Goal: Obtain resource: Obtain resource

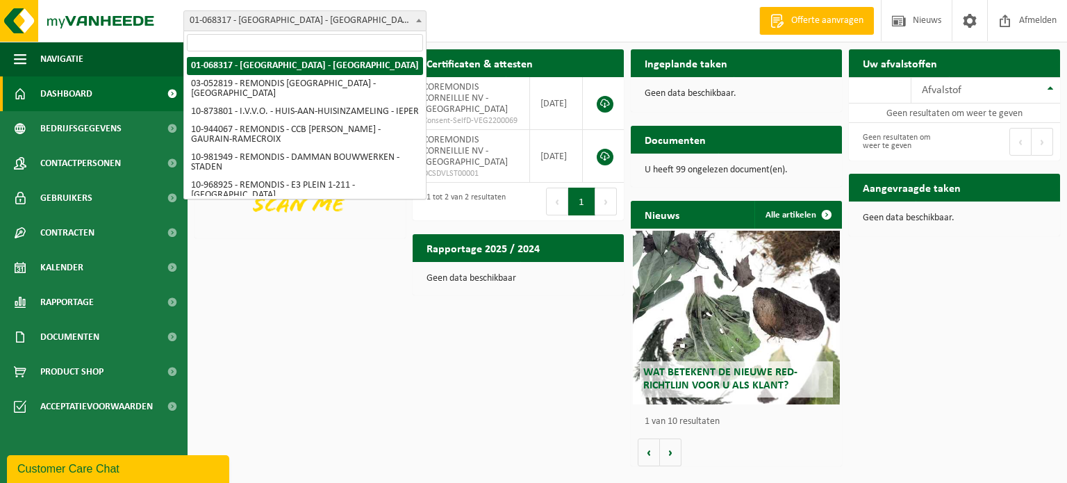
click at [312, 22] on span "01-068317 - [GEOGRAPHIC_DATA] - [GEOGRAPHIC_DATA]" at bounding box center [305, 20] width 242 height 19
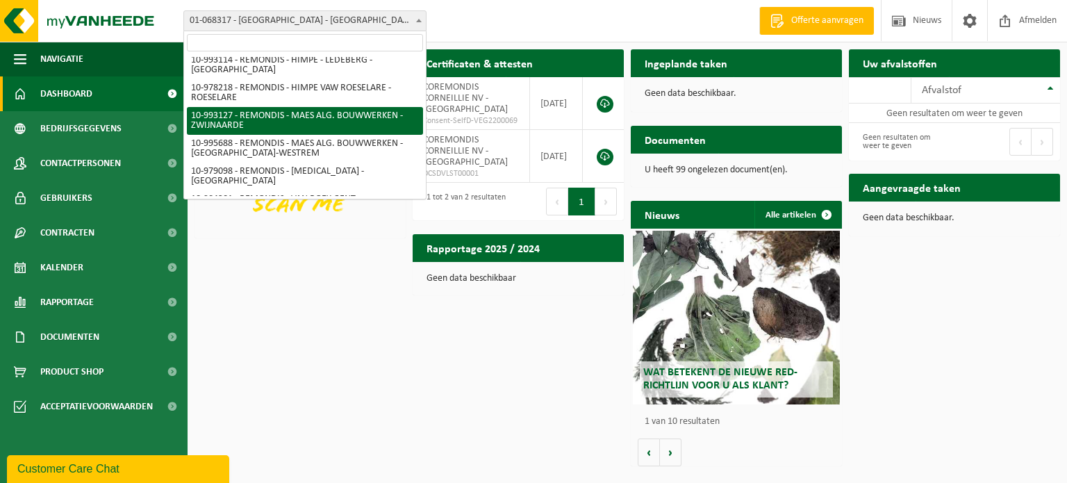
scroll to position [278, 0]
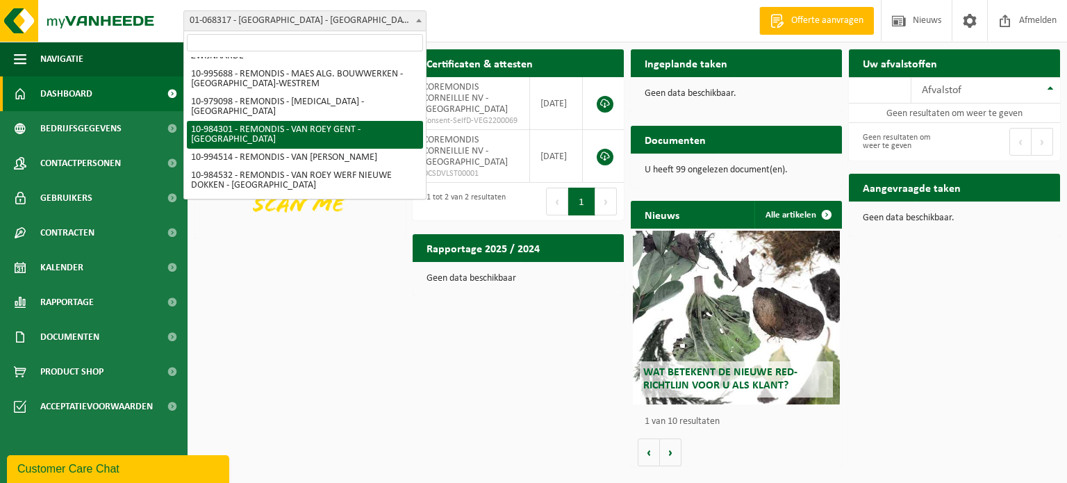
select select "163776"
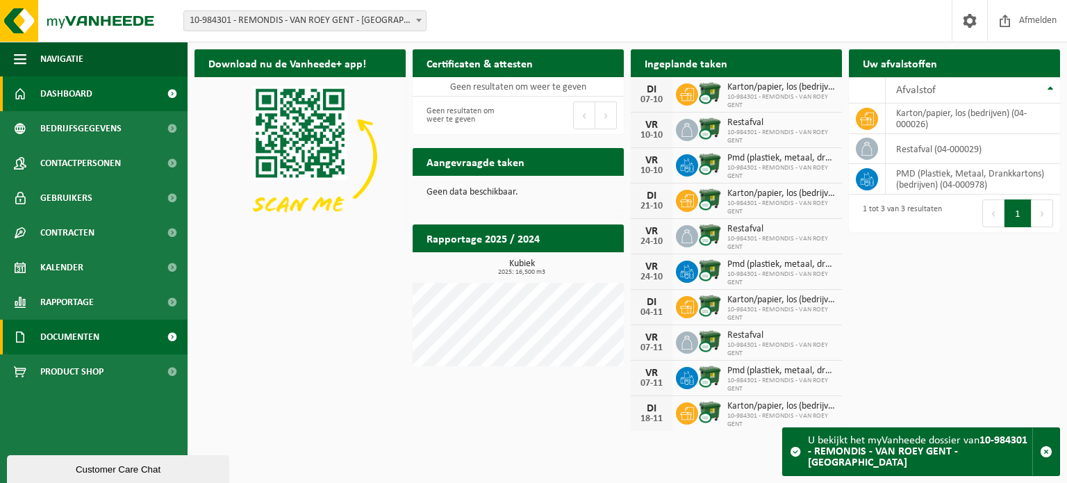
click at [76, 321] on span "Documenten" at bounding box center [69, 336] width 59 height 35
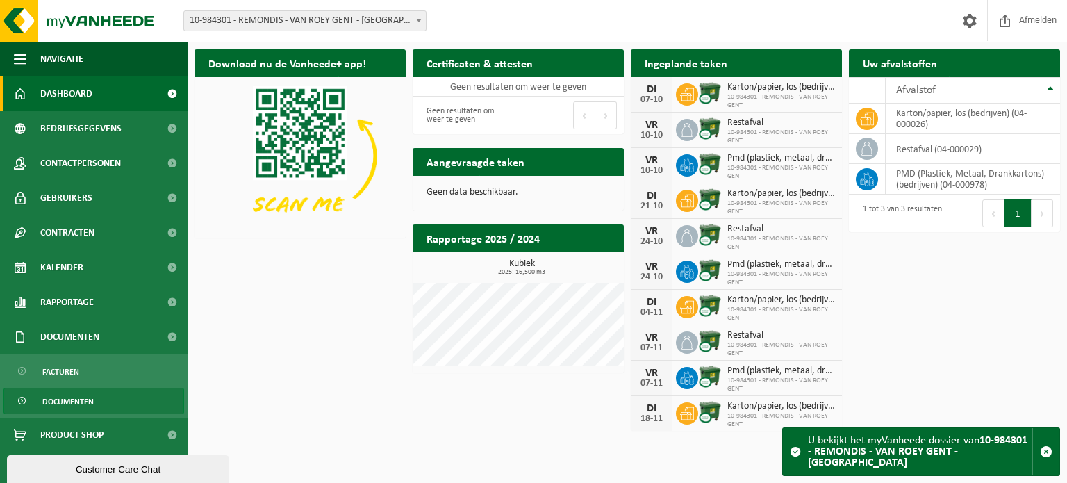
click at [65, 402] on span "Documenten" at bounding box center [67, 401] width 51 height 26
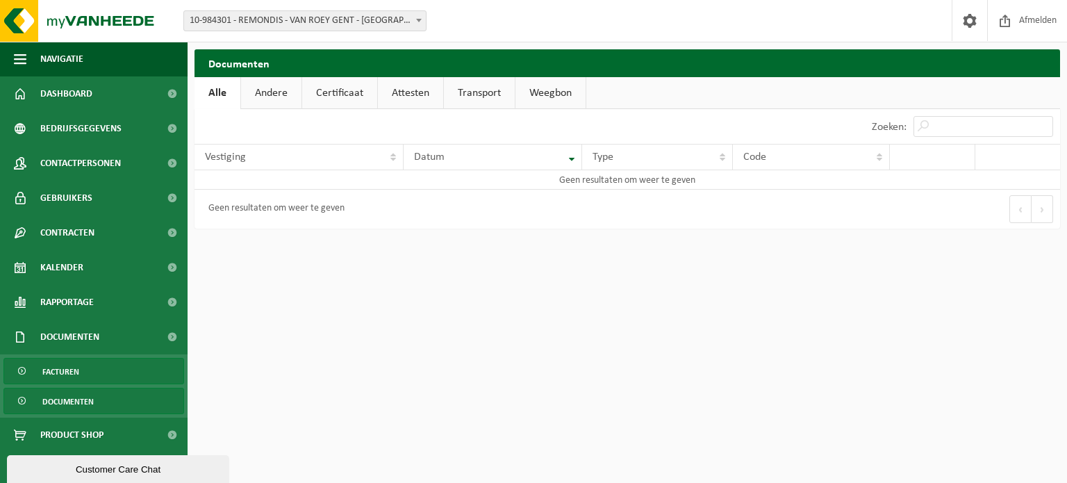
click at [69, 371] on span "Facturen" at bounding box center [60, 371] width 37 height 26
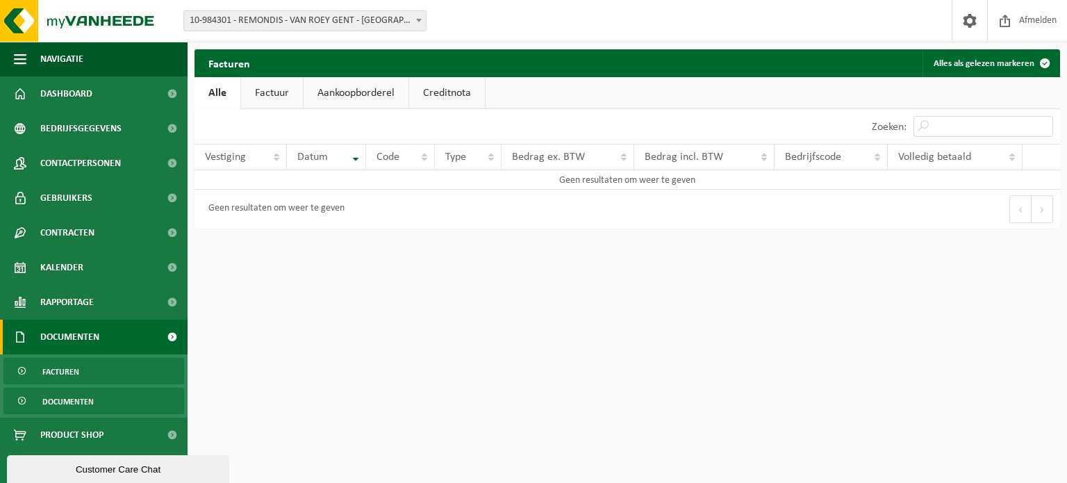
click at [87, 403] on span "Documenten" at bounding box center [67, 401] width 51 height 26
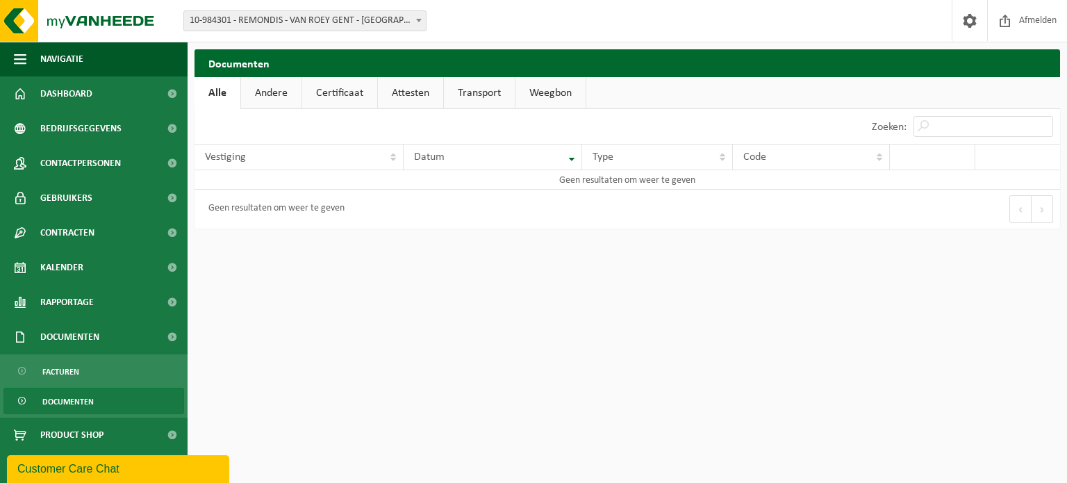
click at [278, 97] on link "Andere" at bounding box center [271, 93] width 60 height 32
click at [341, 90] on link "Certificaat" at bounding box center [340, 93] width 75 height 32
click at [397, 94] on link "Attesten" at bounding box center [410, 93] width 65 height 32
click at [459, 93] on link "Transport" at bounding box center [481, 93] width 71 height 32
click at [525, 92] on link "Weegbon" at bounding box center [552, 93] width 70 height 32
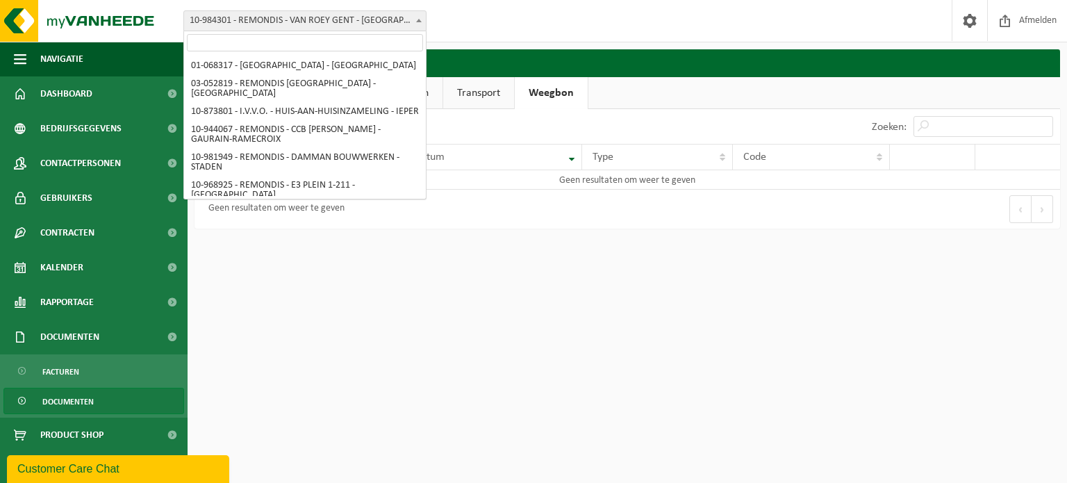
click at [258, 16] on span "10-984301 - REMONDIS - VAN ROEY GENT - [GEOGRAPHIC_DATA]" at bounding box center [305, 20] width 242 height 19
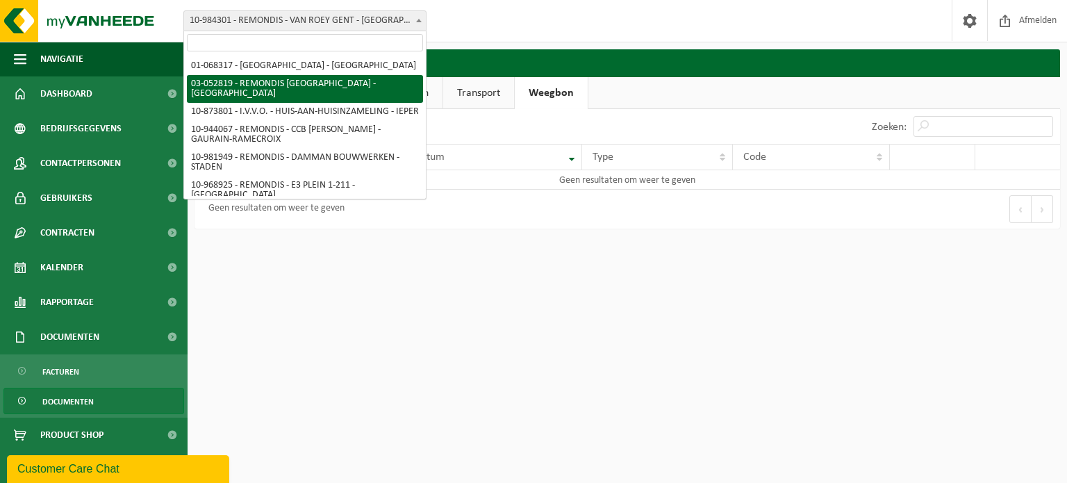
select select "4912"
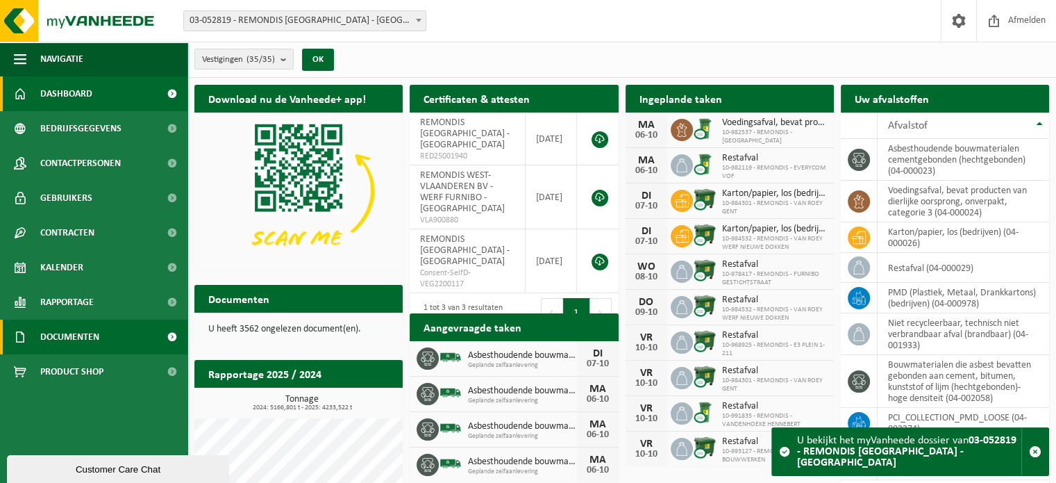
click at [81, 342] on span "Documenten" at bounding box center [69, 336] width 59 height 35
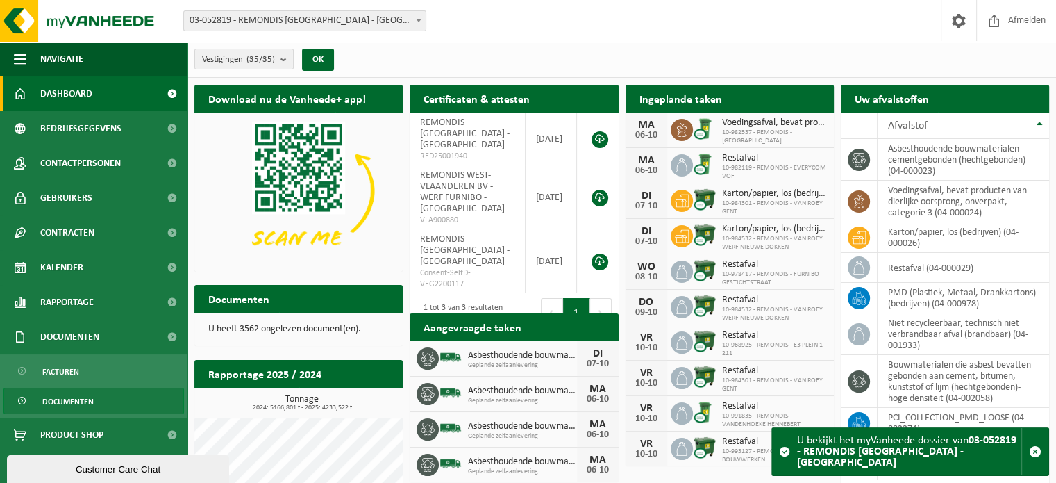
click at [78, 402] on span "Documenten" at bounding box center [67, 401] width 51 height 26
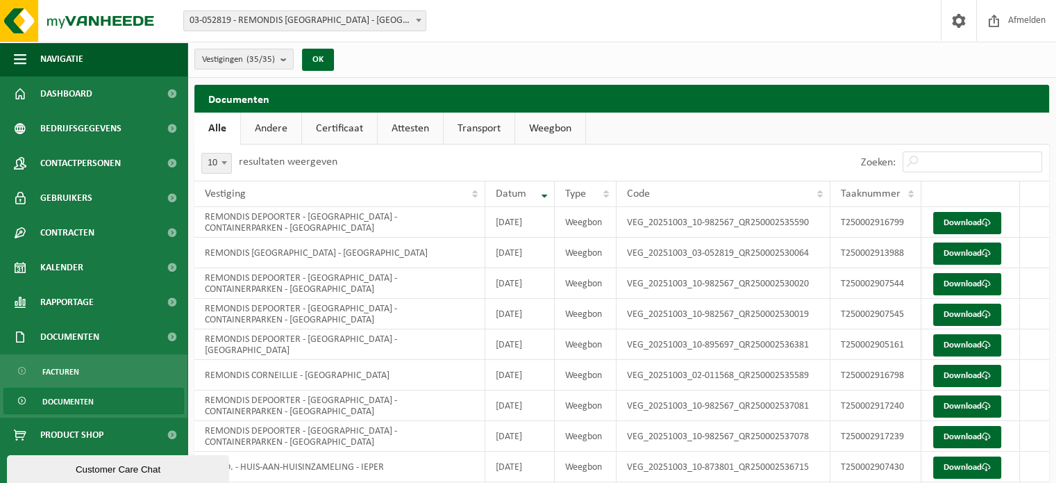
click at [485, 131] on link "Transport" at bounding box center [479, 128] width 71 height 32
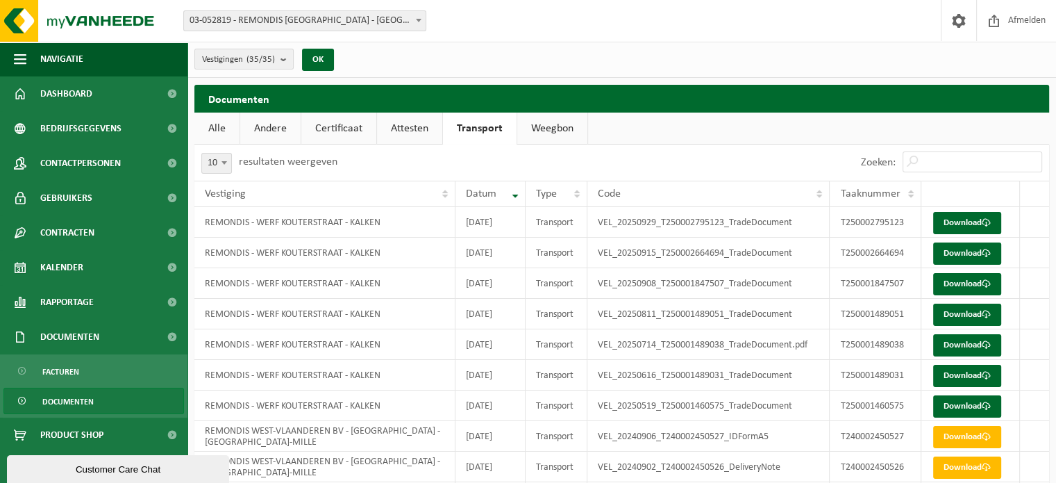
click at [578, 128] on link "Weegbon" at bounding box center [552, 128] width 70 height 32
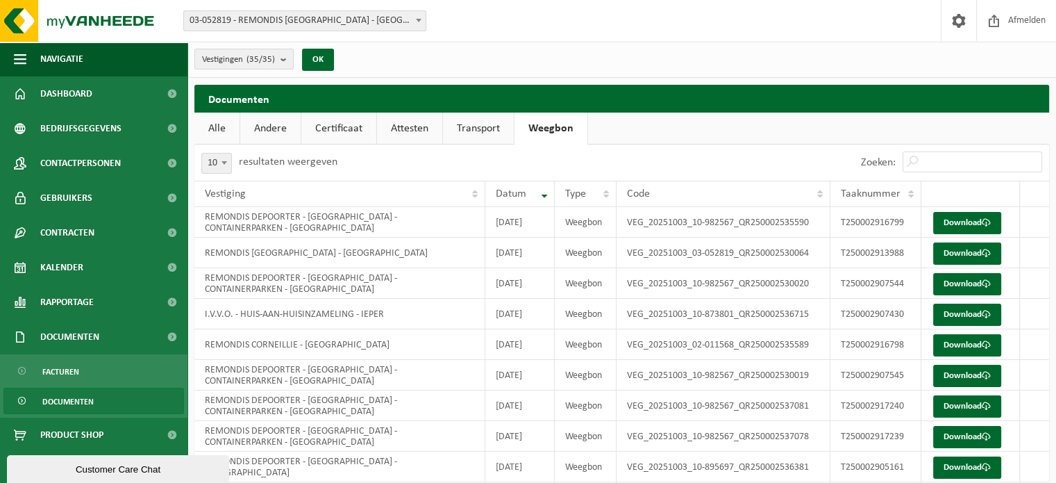
click at [292, 21] on span "03-052819 - REMONDIS [GEOGRAPHIC_DATA] - [GEOGRAPHIC_DATA]" at bounding box center [305, 20] width 242 height 19
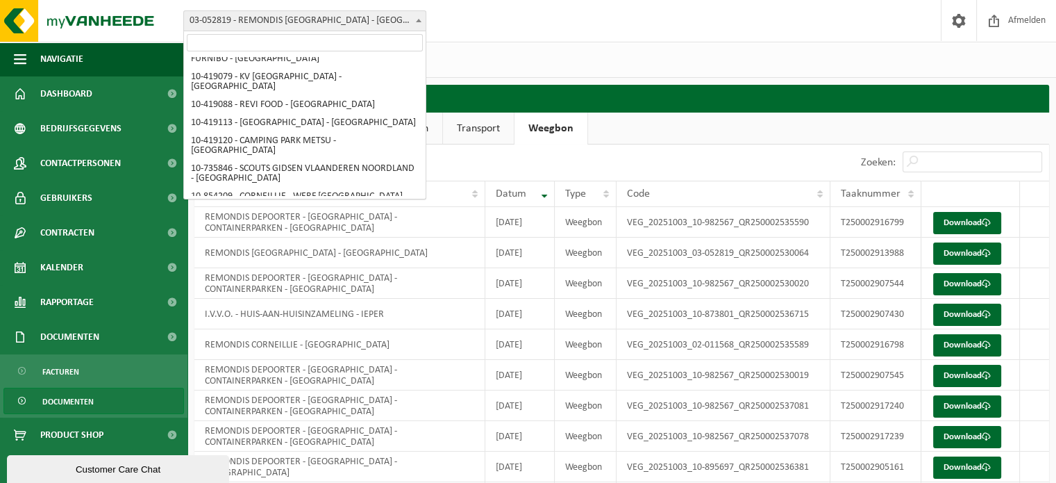
scroll to position [1014, 0]
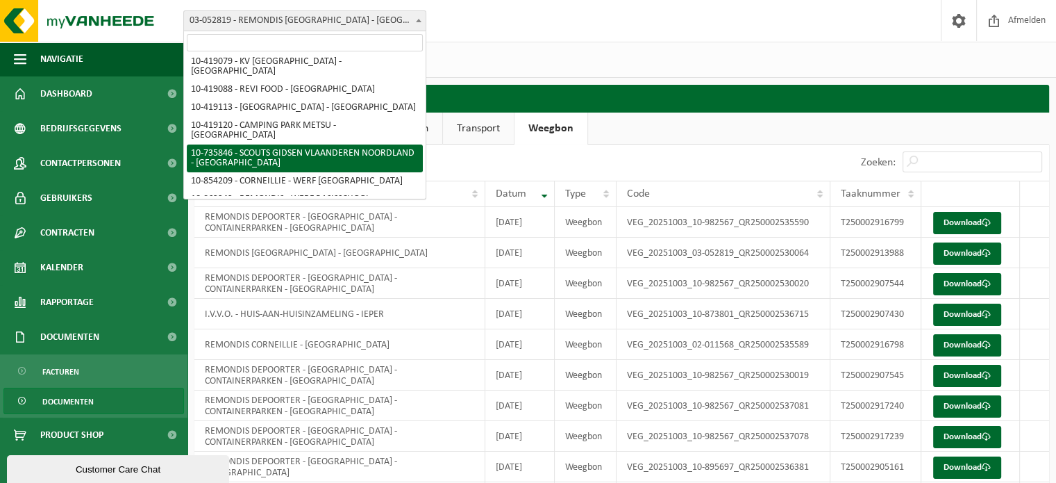
click at [554, 62] on div "Vestigingen (35/35) Alles selecteren Alles deselecteren REMONDIS [GEOGRAPHIC_DA…" at bounding box center [621, 60] width 869 height 36
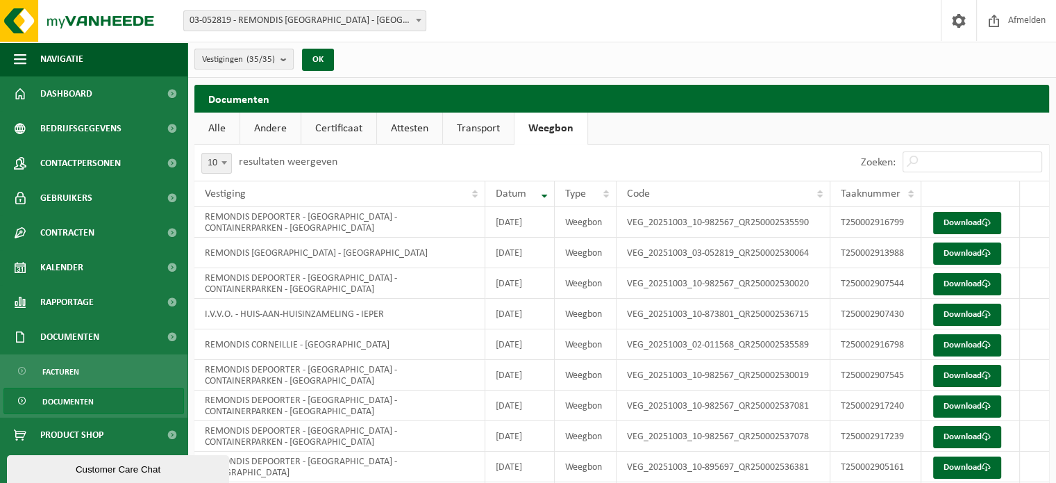
click at [241, 58] on span "Vestigingen (35/35)" at bounding box center [238, 59] width 73 height 21
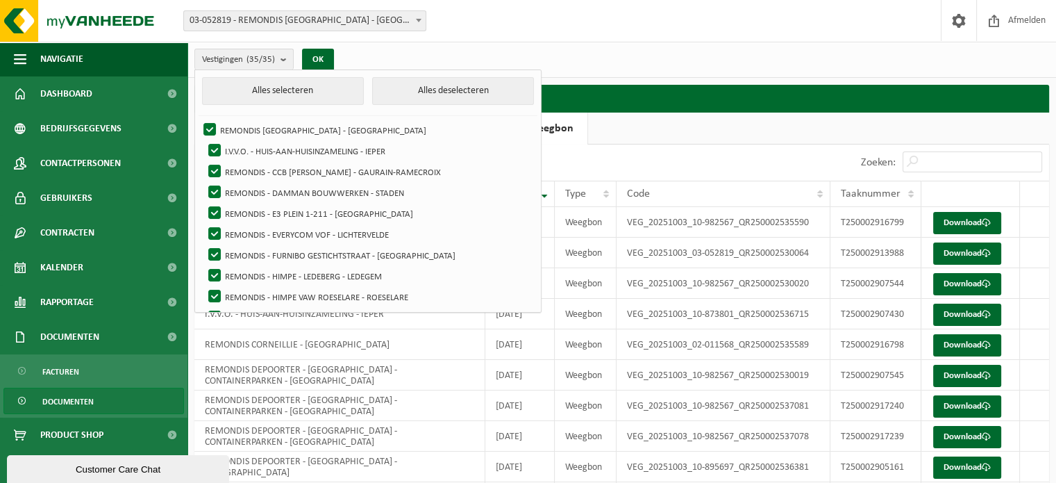
click at [480, 53] on div "Vestigingen (35/35) Alles selecteren Alles deselecteren REMONDIS [GEOGRAPHIC_DA…" at bounding box center [621, 60] width 869 height 36
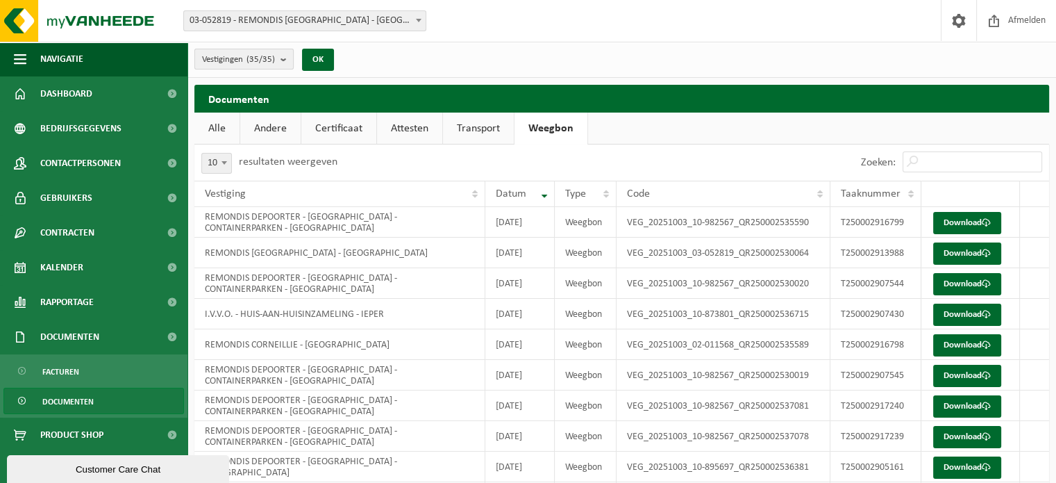
click at [235, 58] on span "Vestigingen (35/35)" at bounding box center [238, 59] width 73 height 21
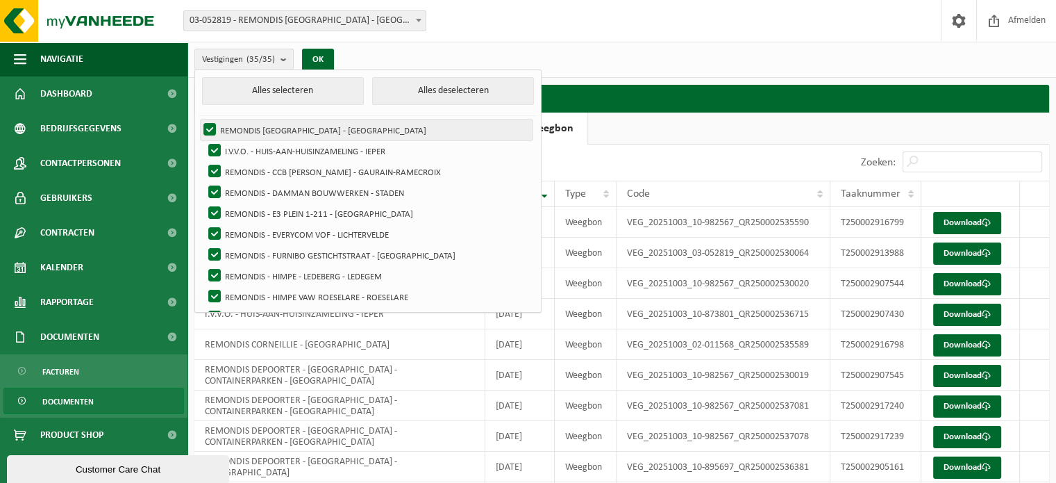
click at [211, 127] on label "REMONDIS [GEOGRAPHIC_DATA] - [GEOGRAPHIC_DATA]" at bounding box center [367, 129] width 332 height 21
click at [199, 119] on input "REMONDIS [GEOGRAPHIC_DATA] - [GEOGRAPHIC_DATA]" at bounding box center [198, 119] width 1 height 1
click at [209, 129] on label "REMONDIS [GEOGRAPHIC_DATA] - [GEOGRAPHIC_DATA]" at bounding box center [367, 129] width 332 height 21
click at [199, 119] on input "REMONDIS [GEOGRAPHIC_DATA] - [GEOGRAPHIC_DATA]" at bounding box center [198, 119] width 1 height 1
checkbox input "true"
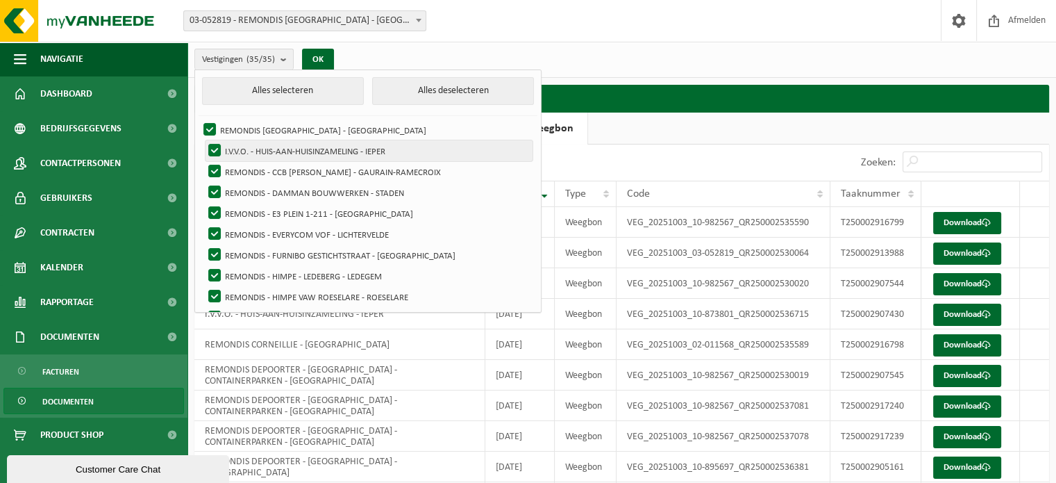
click at [210, 142] on label "I.V.V.O. - HUIS-AAN-HUISINZAMELING - IEPER" at bounding box center [369, 150] width 327 height 21
click at [203, 140] on input "I.V.V.O. - HUIS-AAN-HUISINZAMELING - IEPER" at bounding box center [203, 140] width 1 height 1
checkbox input "false"
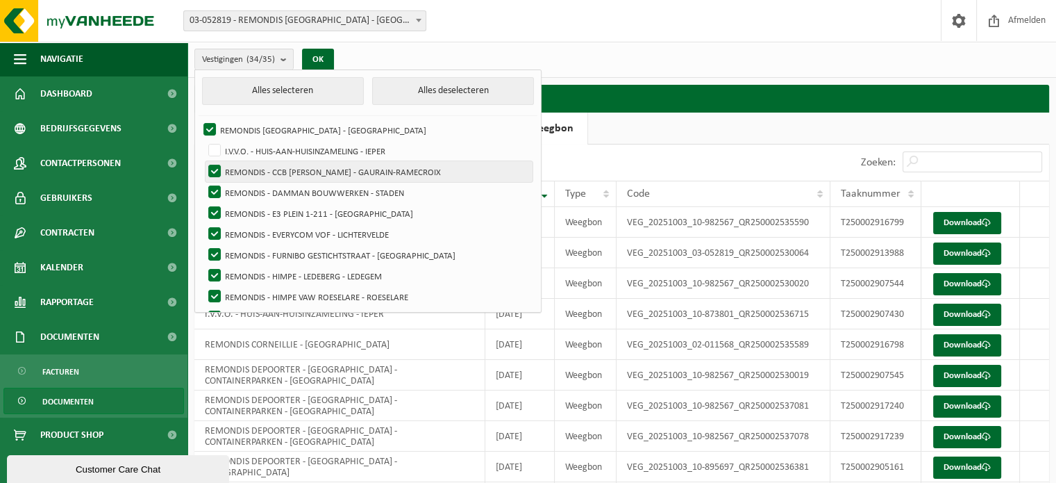
click at [215, 167] on label "REMONDIS - CCB [PERSON_NAME] - GAURAIN-RAMECROIX" at bounding box center [369, 171] width 327 height 21
click at [203, 161] on input "REMONDIS - CCB [PERSON_NAME] - GAURAIN-RAMECROIX" at bounding box center [203, 160] width 1 height 1
checkbox input "false"
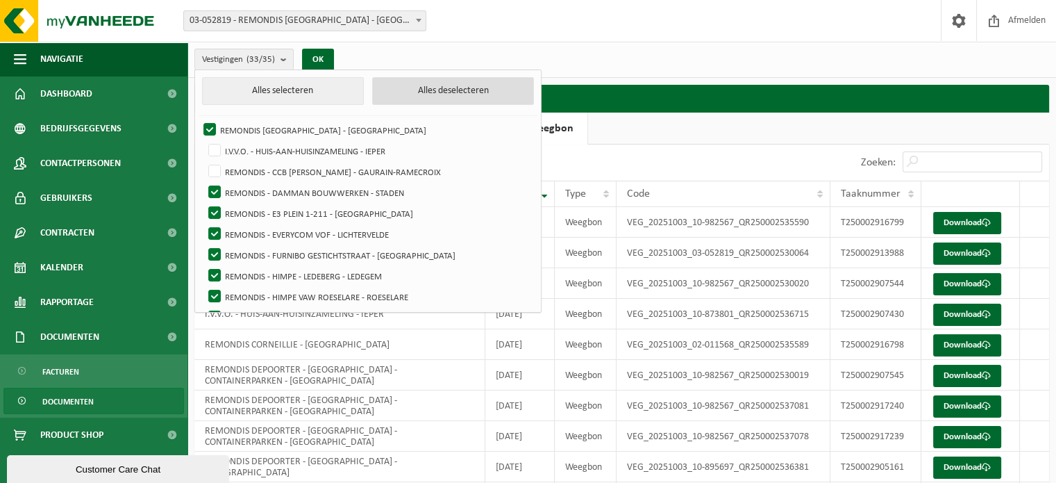
click at [425, 96] on button "Alles deselecteren" at bounding box center [453, 91] width 162 height 28
checkbox input "false"
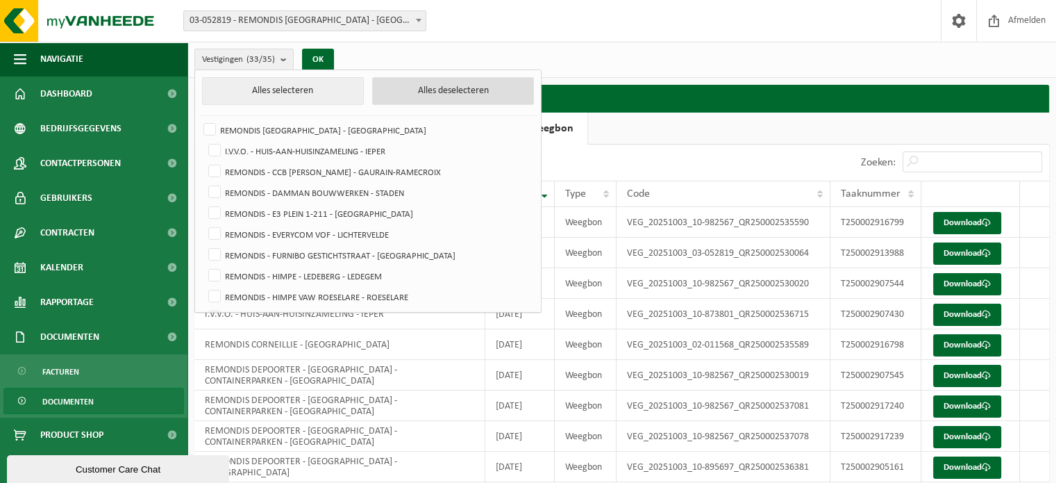
checkbox input "false"
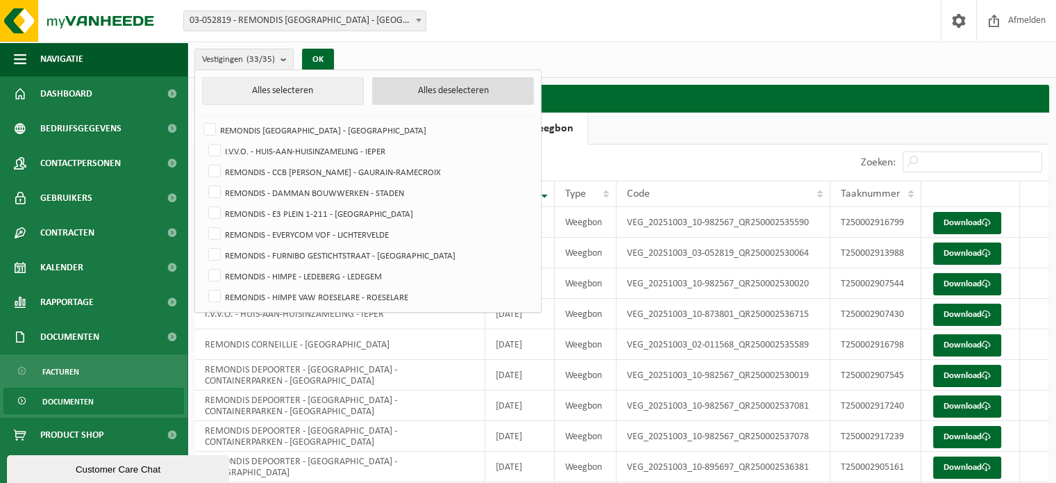
checkbox input "false"
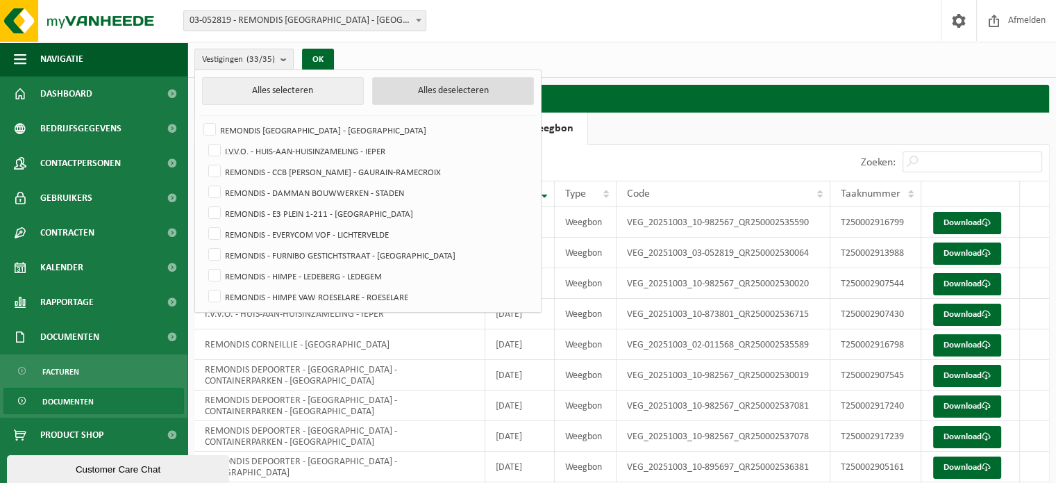
checkbox input "false"
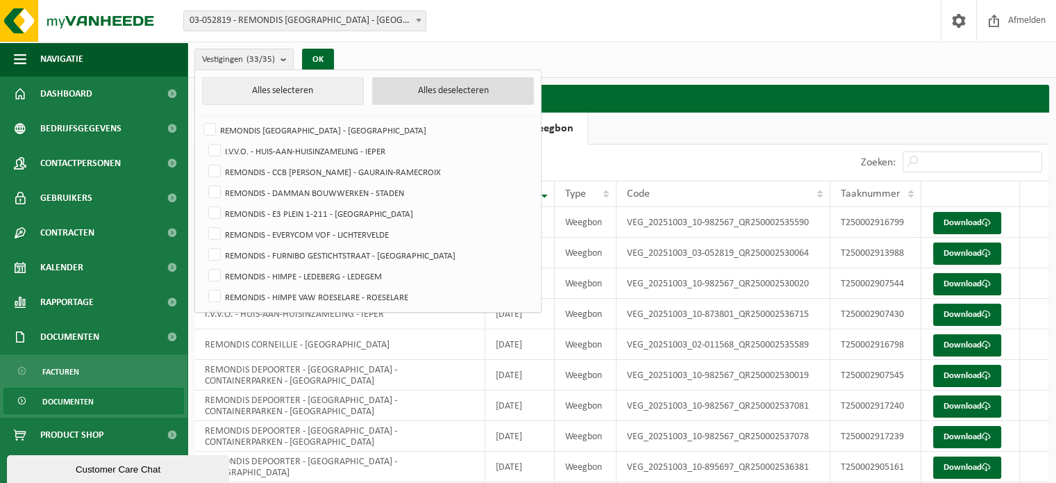
checkbox input "false"
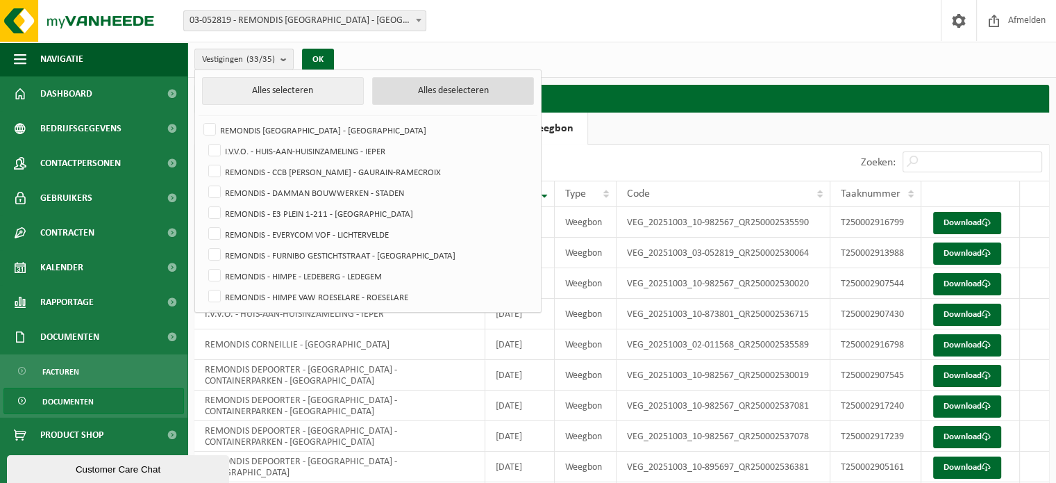
checkbox input "false"
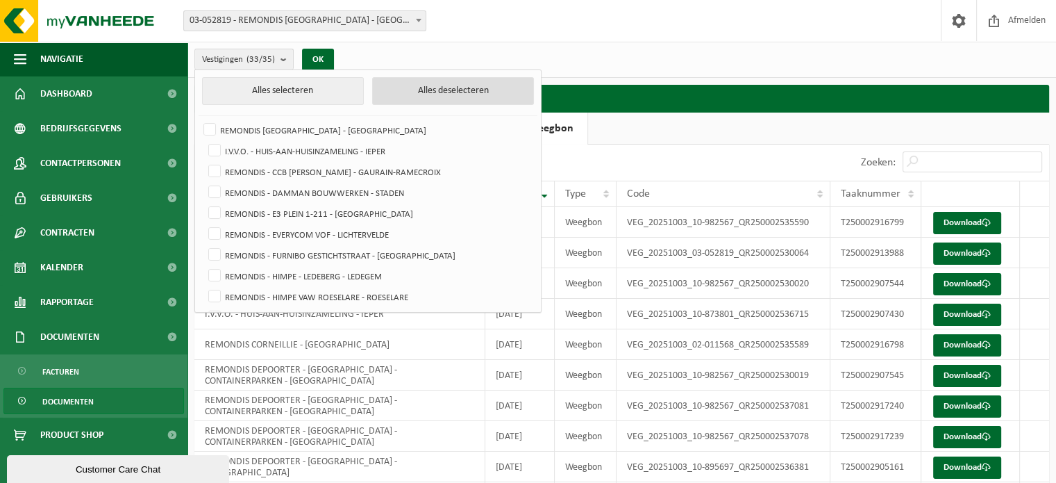
checkbox input "false"
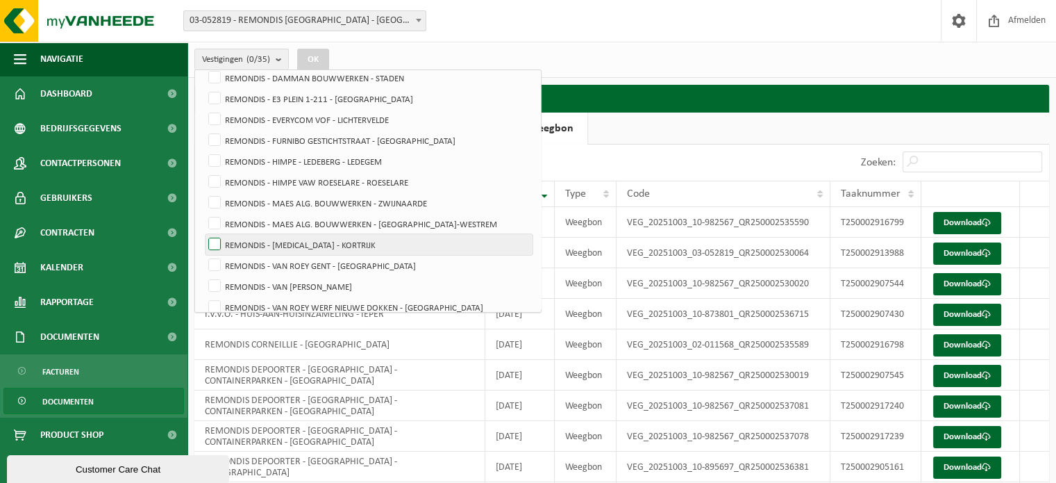
scroll to position [139, 0]
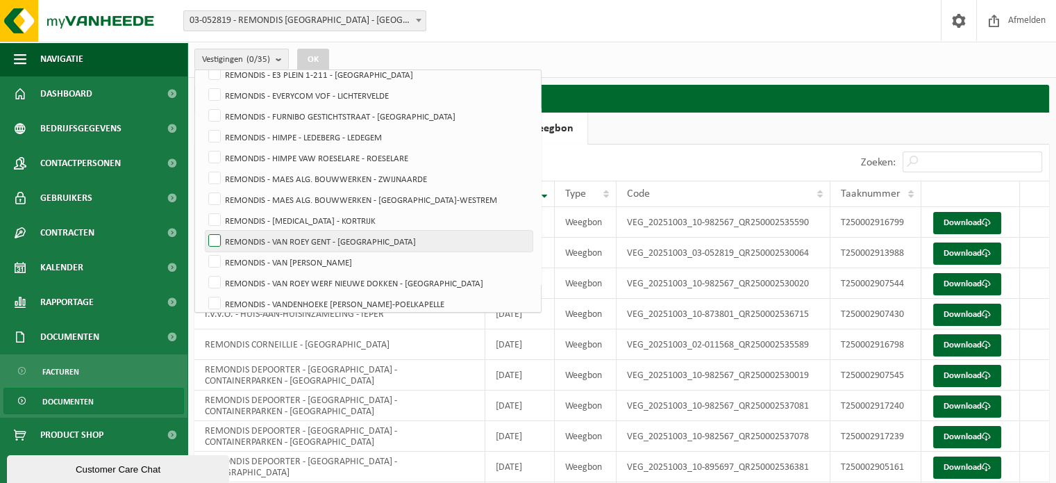
click at [215, 241] on label "REMONDIS - VAN ROEY GENT - [GEOGRAPHIC_DATA]" at bounding box center [369, 241] width 327 height 21
click at [203, 231] on input "REMONDIS - VAN ROEY GENT - [GEOGRAPHIC_DATA]" at bounding box center [203, 230] width 1 height 1
checkbox input "true"
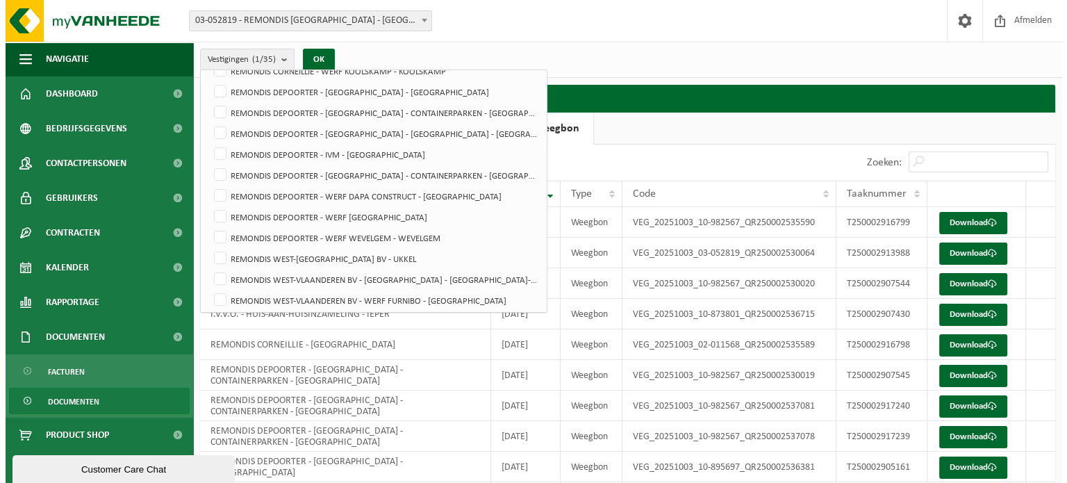
scroll to position [264, 0]
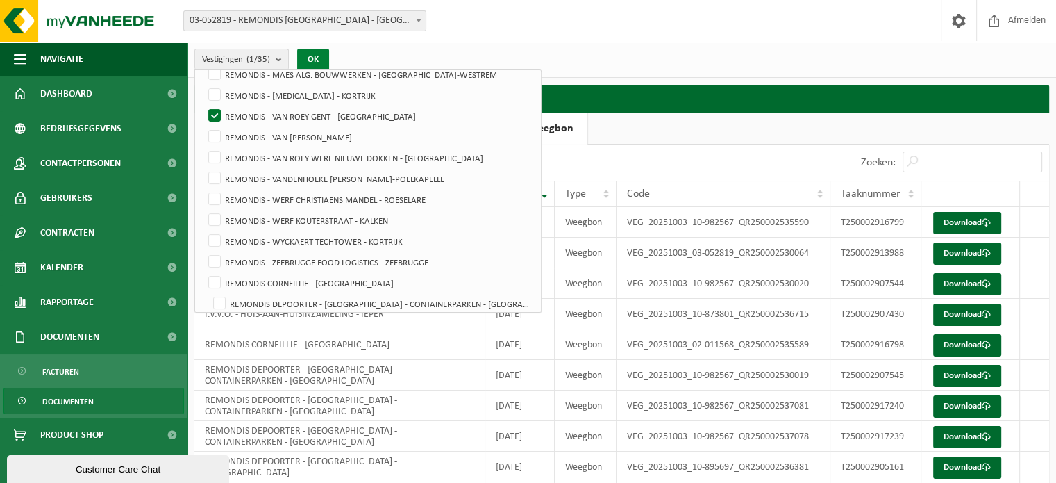
click at [305, 60] on button "OK" at bounding box center [313, 60] width 32 height 22
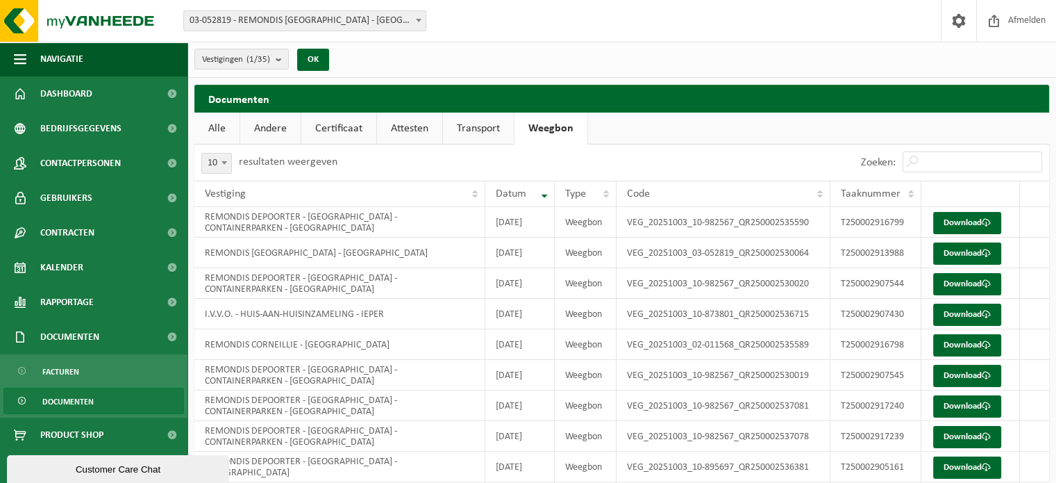
click at [217, 128] on link "Alle" at bounding box center [216, 128] width 45 height 32
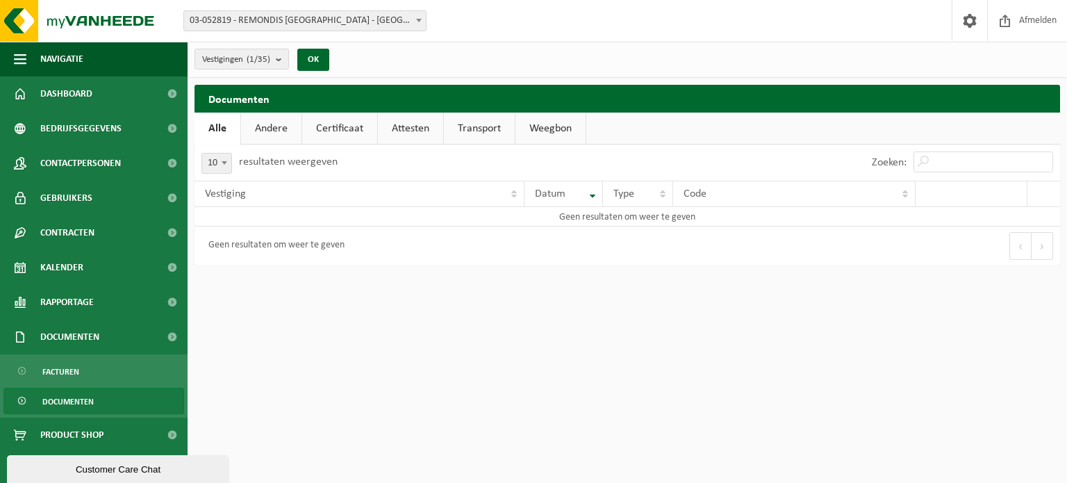
click at [258, 126] on link "Andere" at bounding box center [271, 128] width 60 height 32
click at [332, 128] on link "Certificaat" at bounding box center [340, 128] width 75 height 32
click at [416, 123] on link "Attesten" at bounding box center [410, 128] width 65 height 32
click at [477, 125] on link "Transport" at bounding box center [481, 128] width 71 height 32
click at [555, 124] on link "Weegbon" at bounding box center [552, 128] width 70 height 32
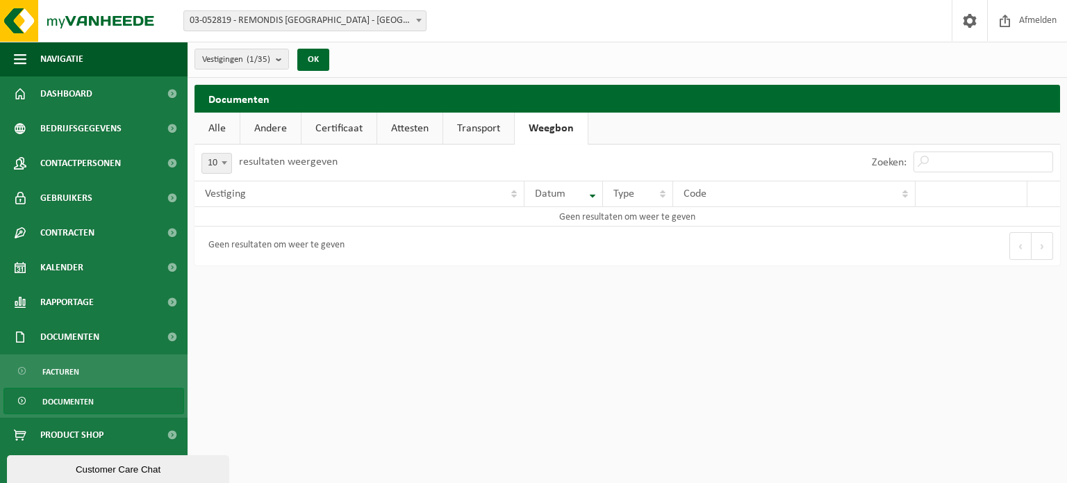
click at [406, 127] on link "Attesten" at bounding box center [409, 128] width 65 height 32
click at [349, 124] on link "Certificaat" at bounding box center [338, 128] width 75 height 32
